Goal: Information Seeking & Learning: Learn about a topic

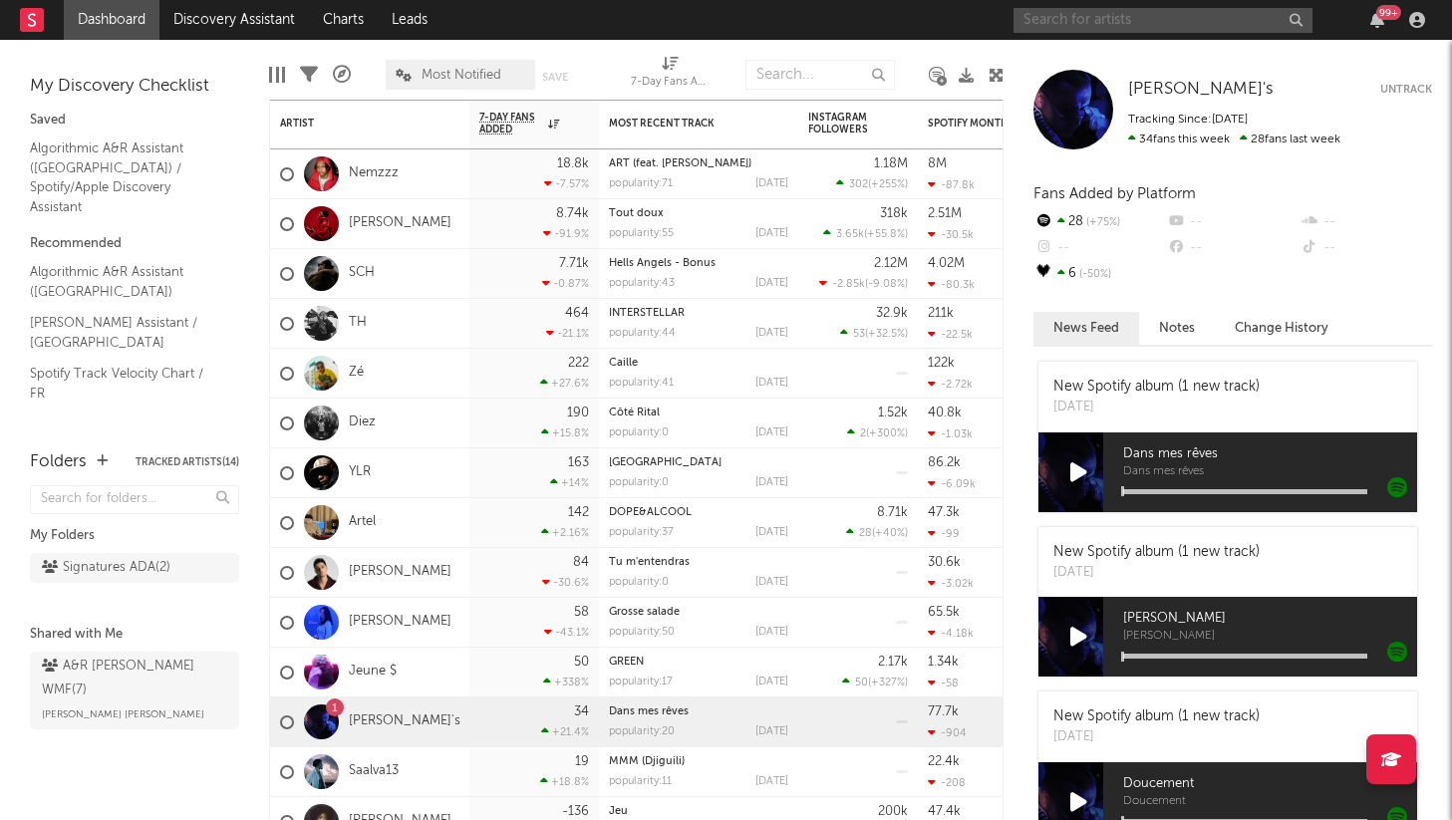
click at [1049, 14] on input "text" at bounding box center [1162, 20] width 299 height 25
click at [1083, 18] on input "fallon" at bounding box center [1162, 20] width 299 height 25
click at [1071, 12] on input "falon" at bounding box center [1162, 20] width 299 height 25
type input "falon"
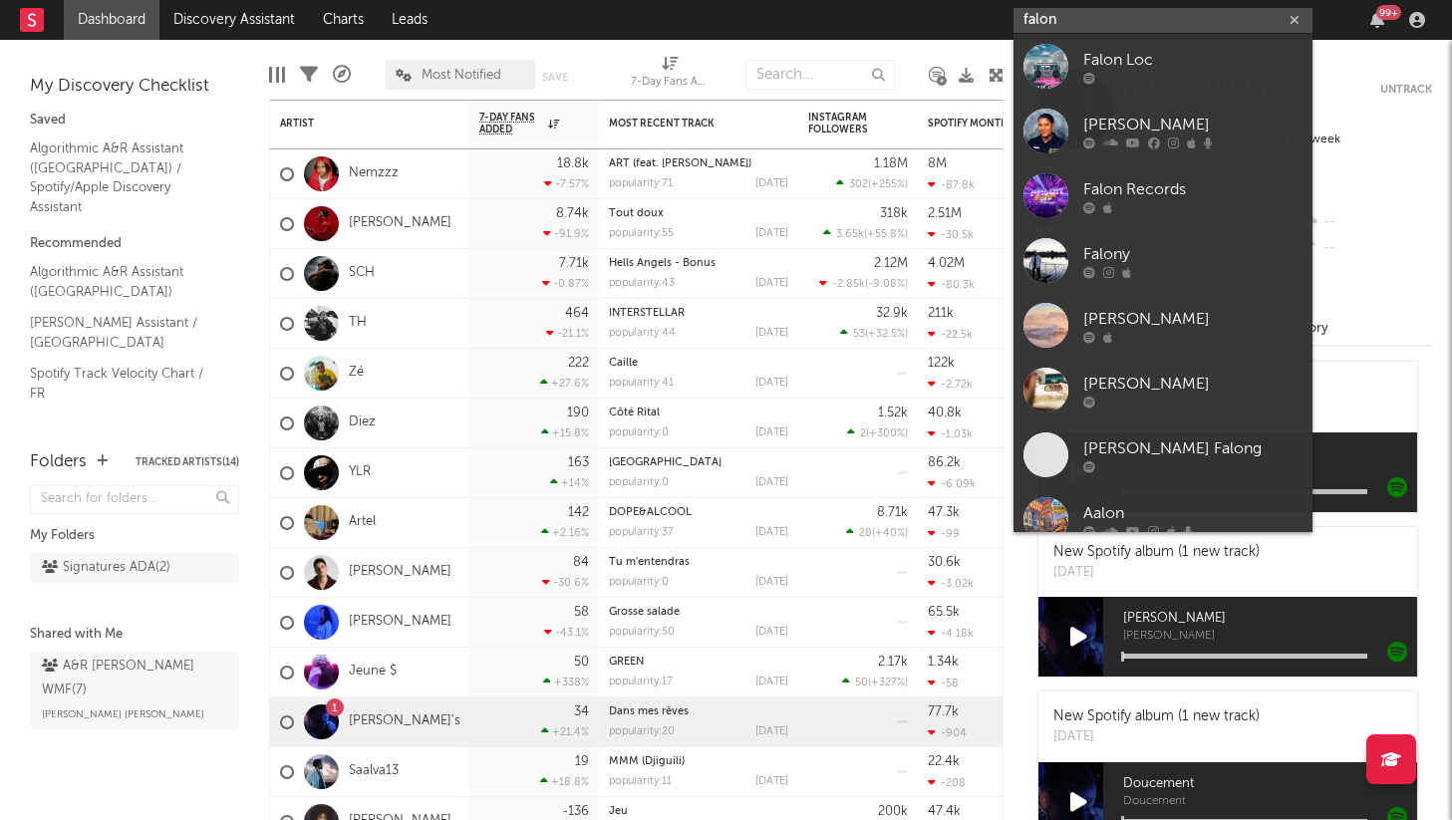
click at [1056, 23] on input "falon" at bounding box center [1162, 20] width 299 height 25
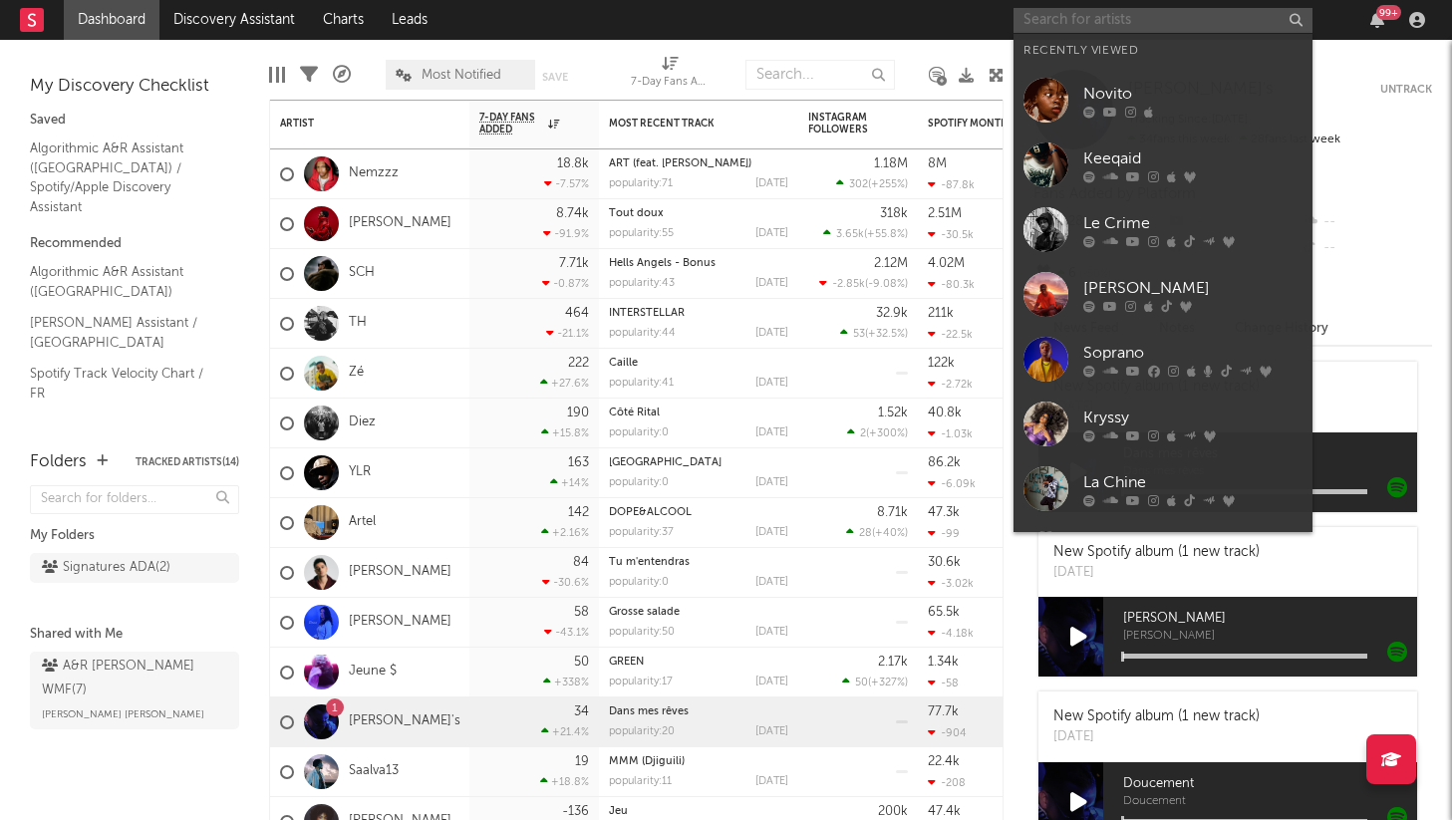
paste input "[URL][DOMAIN_NAME]"
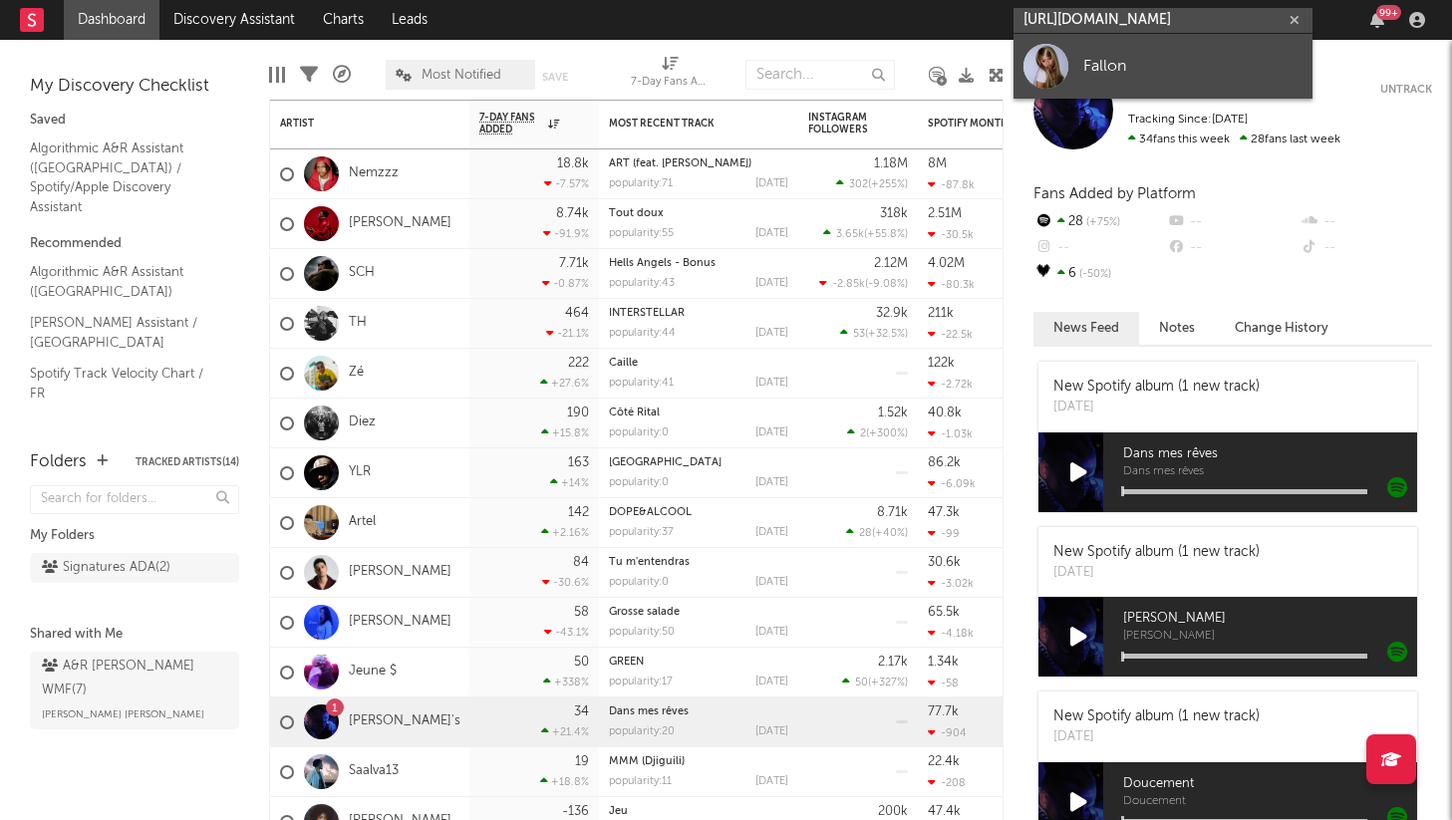
type input "[URL][DOMAIN_NAME]"
click at [1098, 74] on div "Fallon" at bounding box center [1192, 66] width 219 height 24
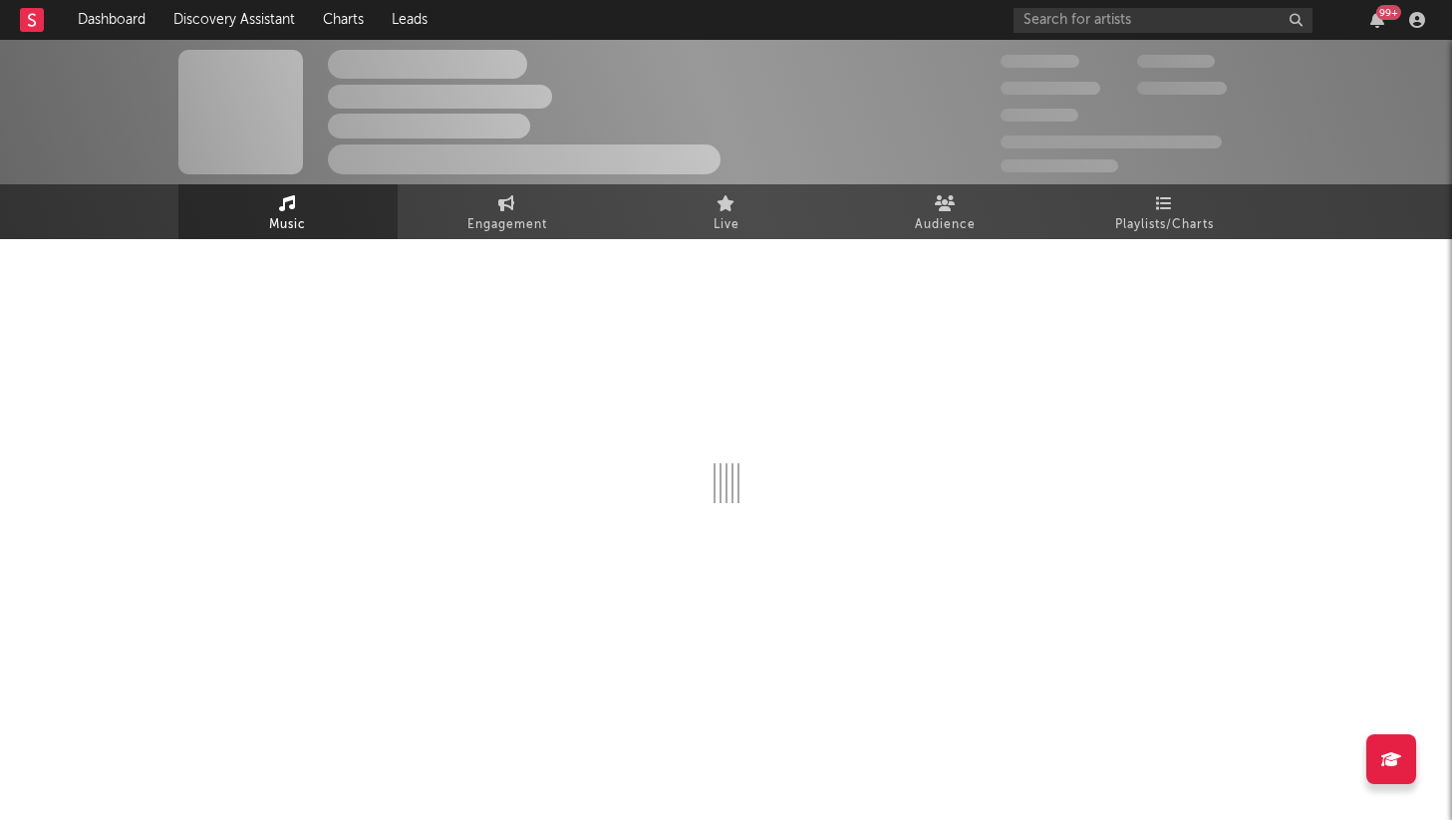
select select "6m"
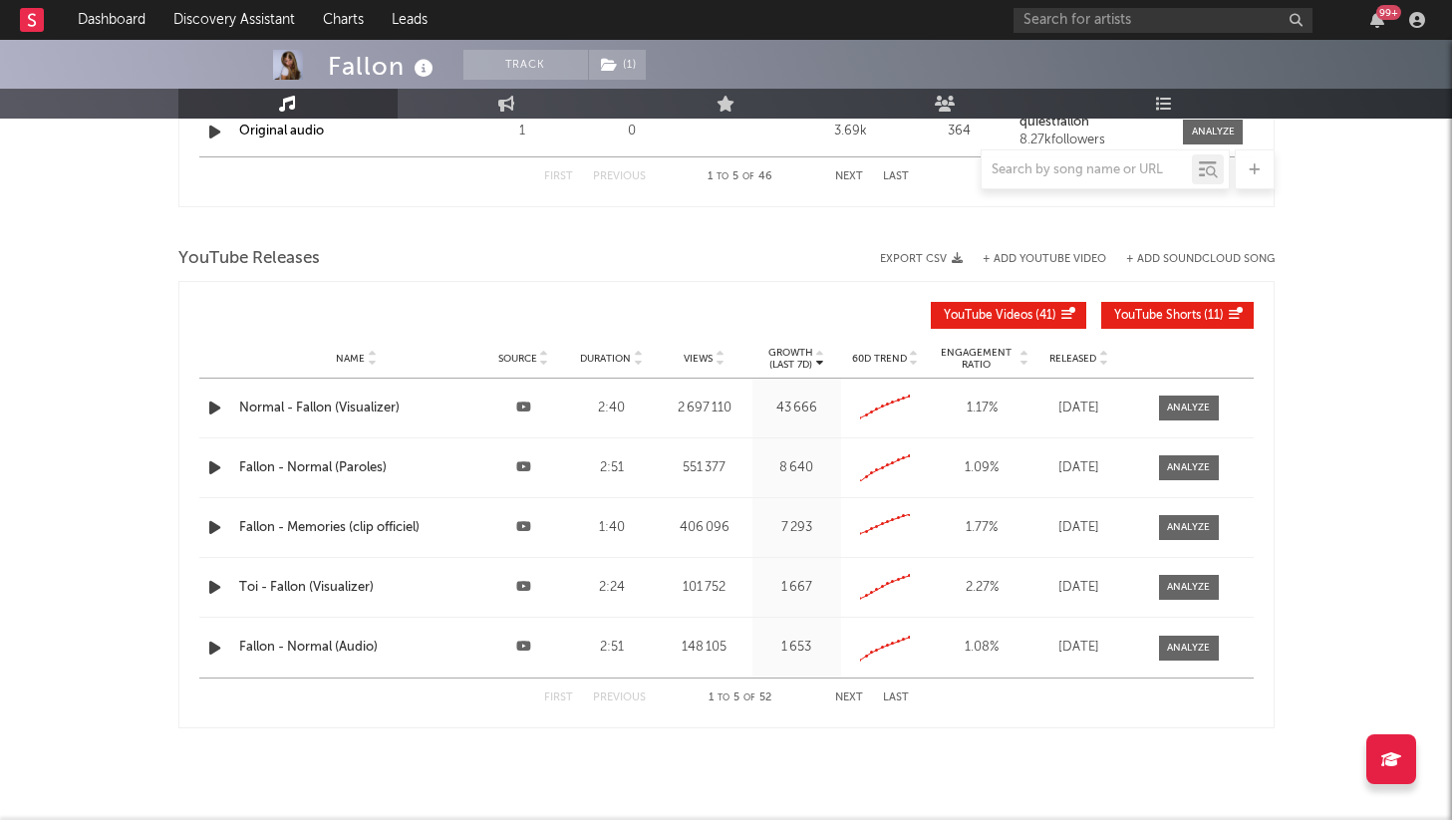
scroll to position [2168, 0]
